Goal: Task Accomplishment & Management: Manage account settings

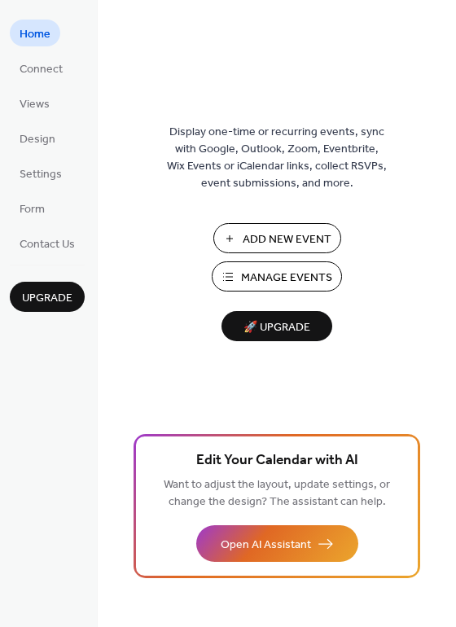
click at [272, 278] on span "Manage Events" at bounding box center [286, 278] width 91 height 17
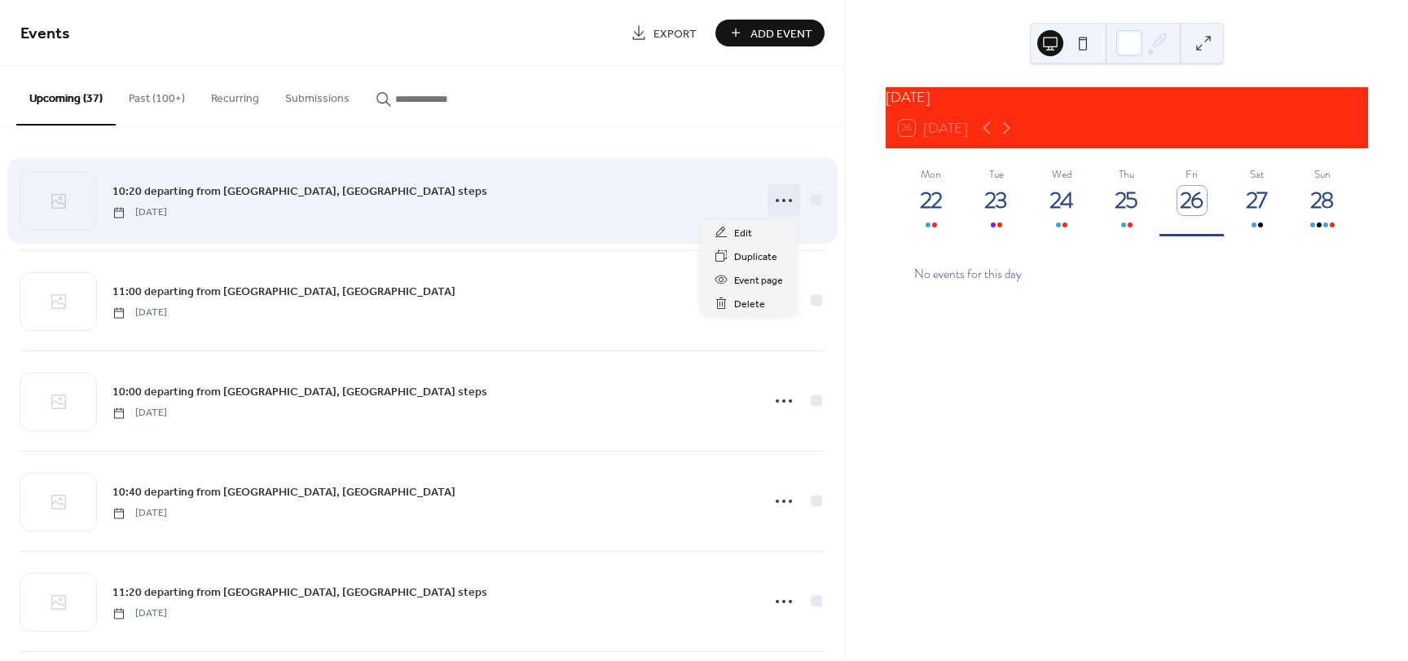
click at [784, 198] on icon at bounding box center [784, 200] width 26 height 26
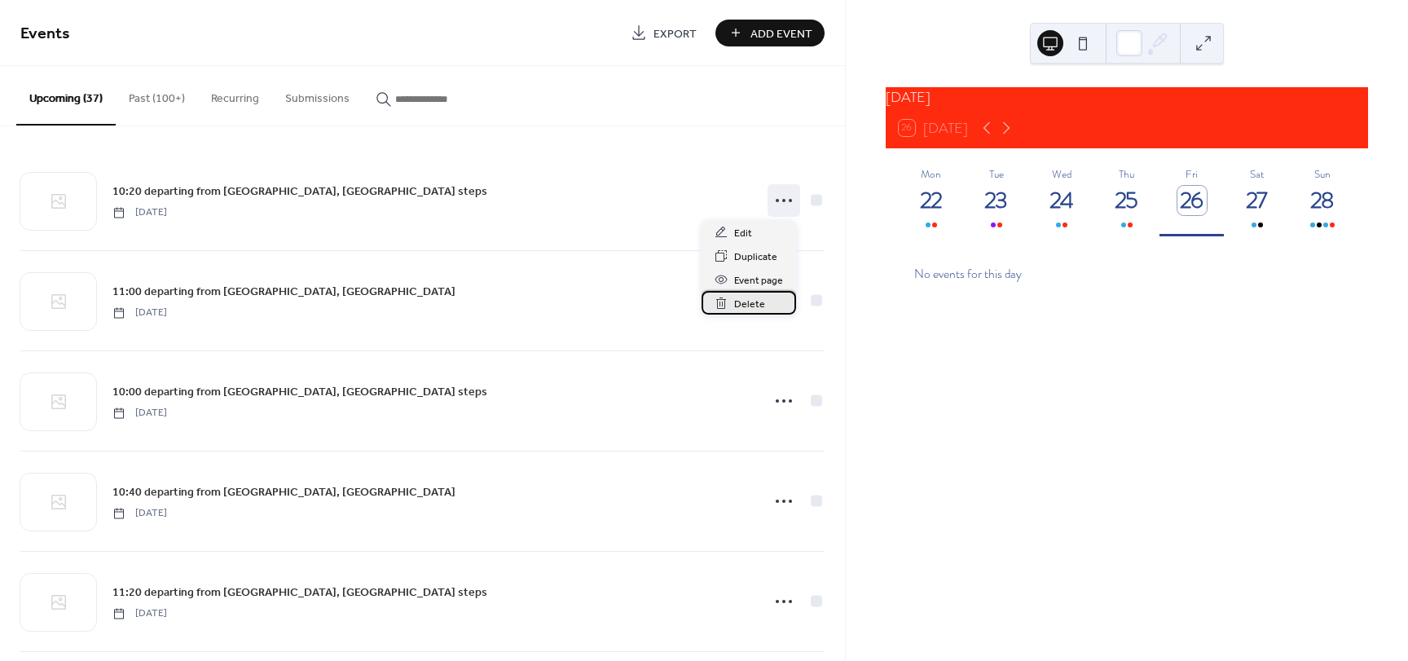
click at [751, 303] on span "Delete" at bounding box center [749, 304] width 31 height 17
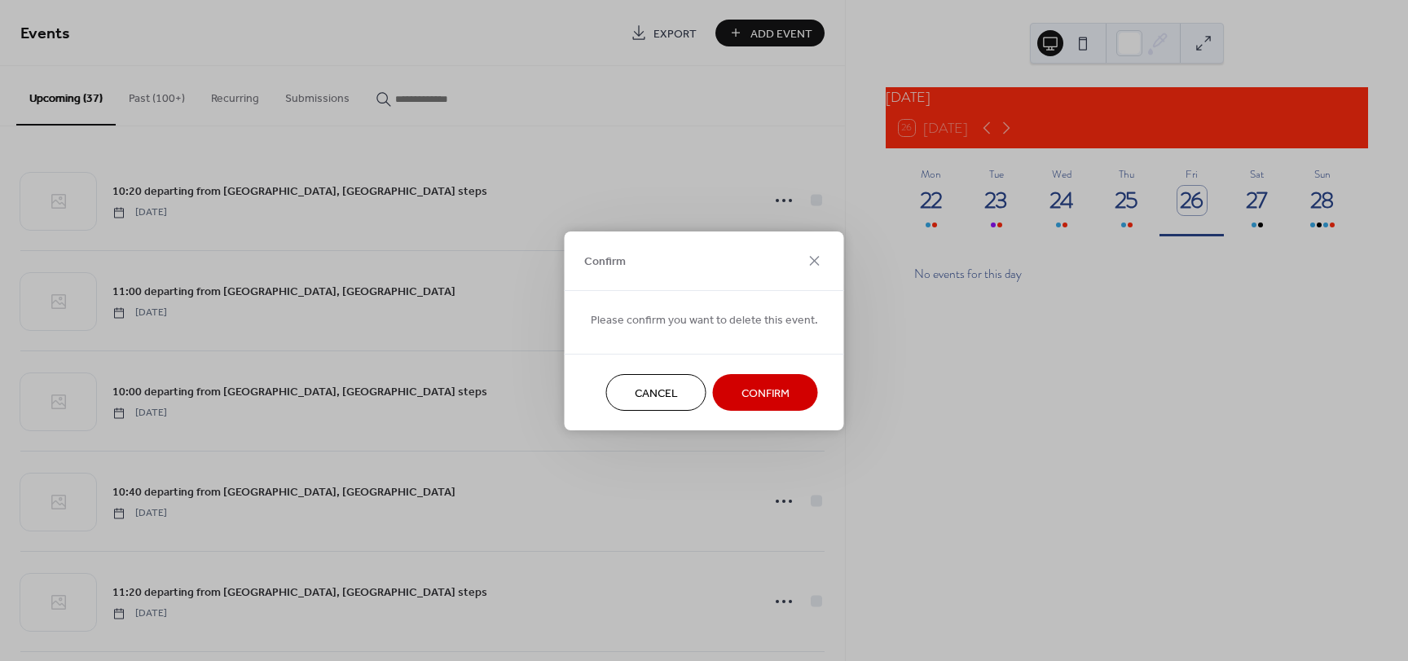
click at [755, 389] on span "Confirm" at bounding box center [765, 393] width 48 height 17
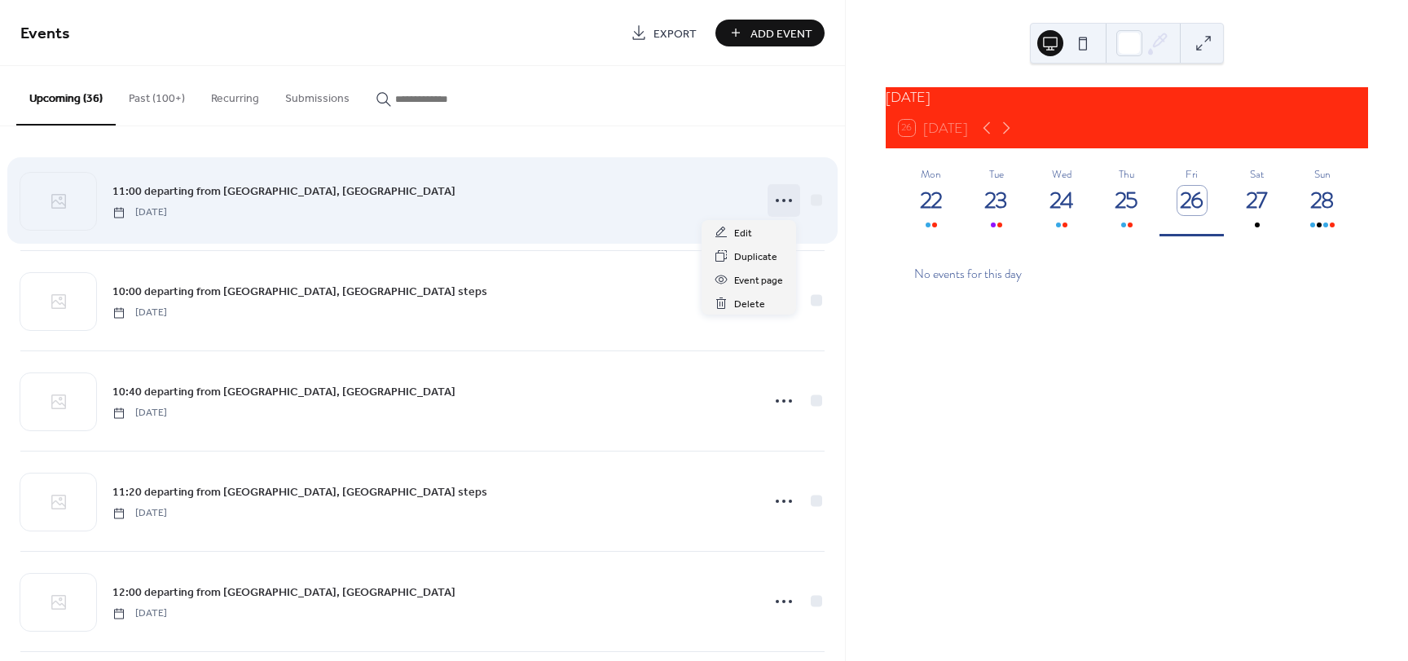
click at [785, 197] on icon at bounding box center [784, 200] width 26 height 26
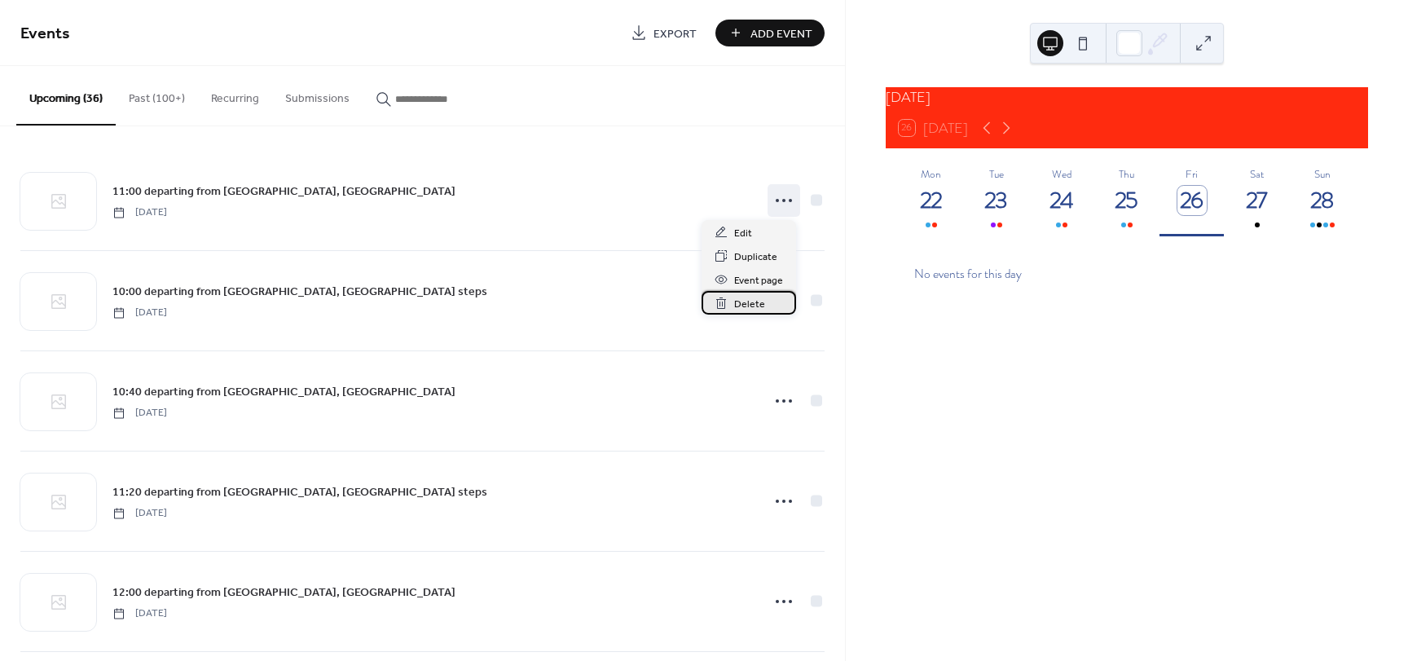
click at [754, 303] on span "Delete" at bounding box center [749, 304] width 31 height 17
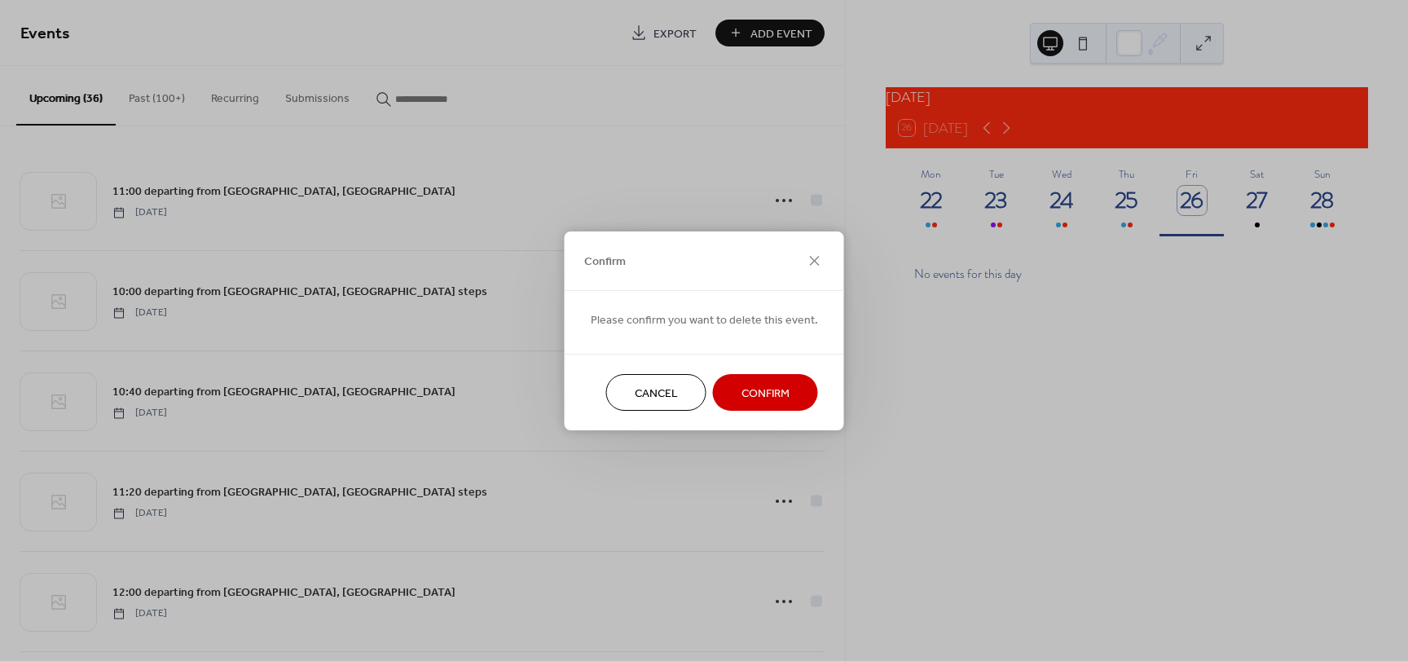
click at [757, 393] on span "Confirm" at bounding box center [765, 393] width 48 height 17
